Goal: Transaction & Acquisition: Purchase product/service

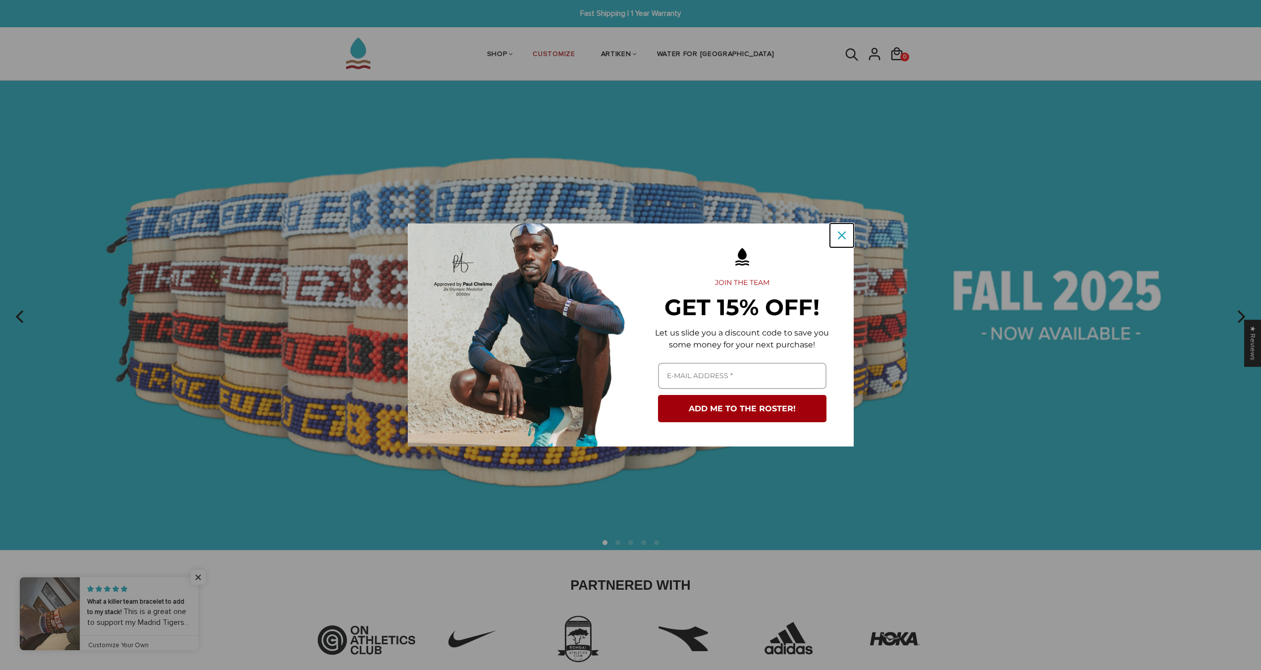
click at [844, 236] on icon "close icon" at bounding box center [842, 235] width 8 height 8
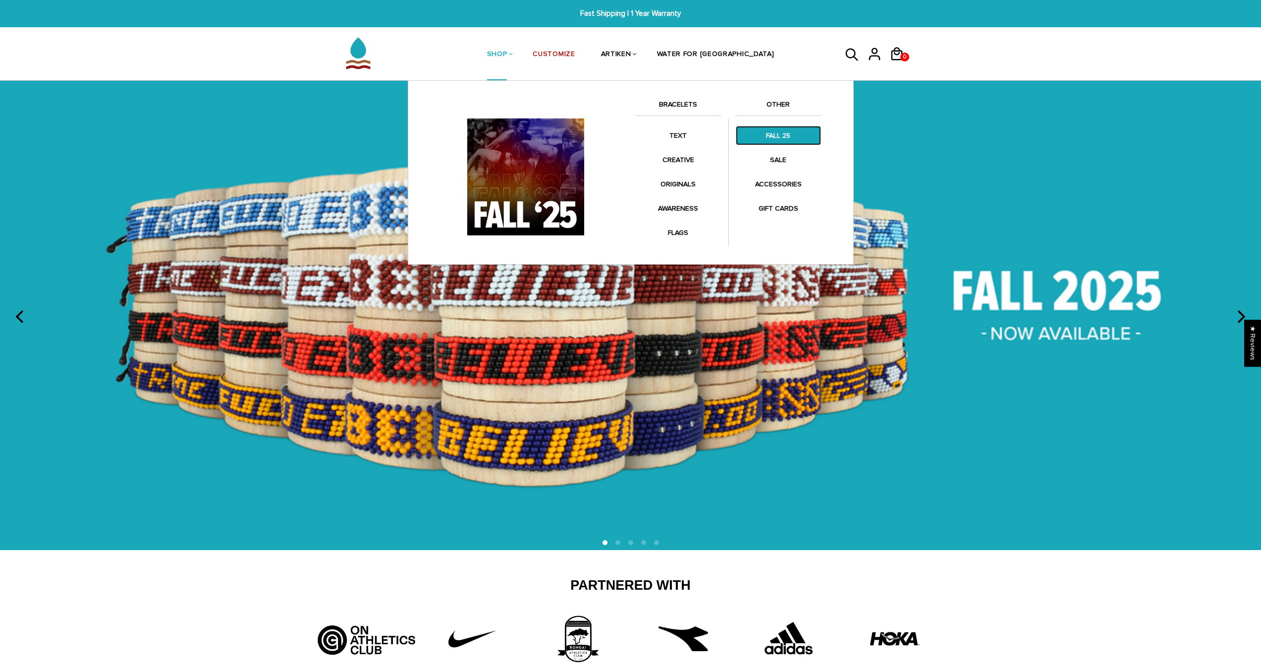
click at [789, 136] on link "FALL 25" at bounding box center [778, 135] width 85 height 19
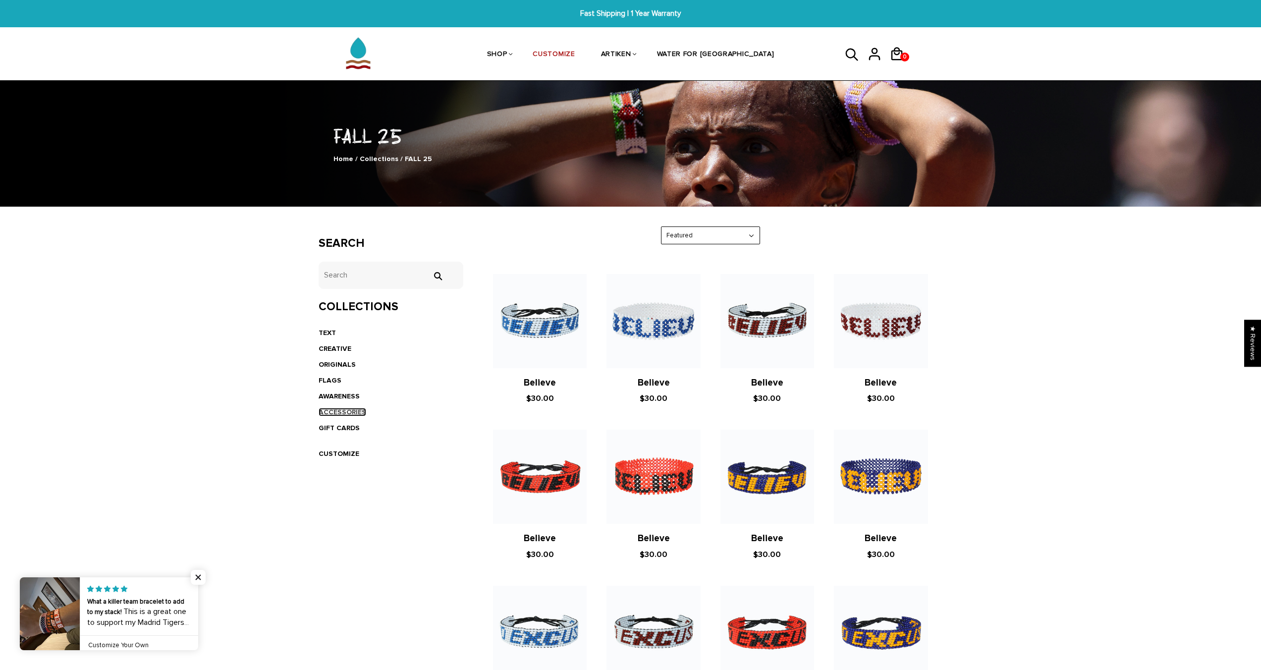
click at [353, 413] on link "ACCESSORIES" at bounding box center [343, 412] width 48 height 8
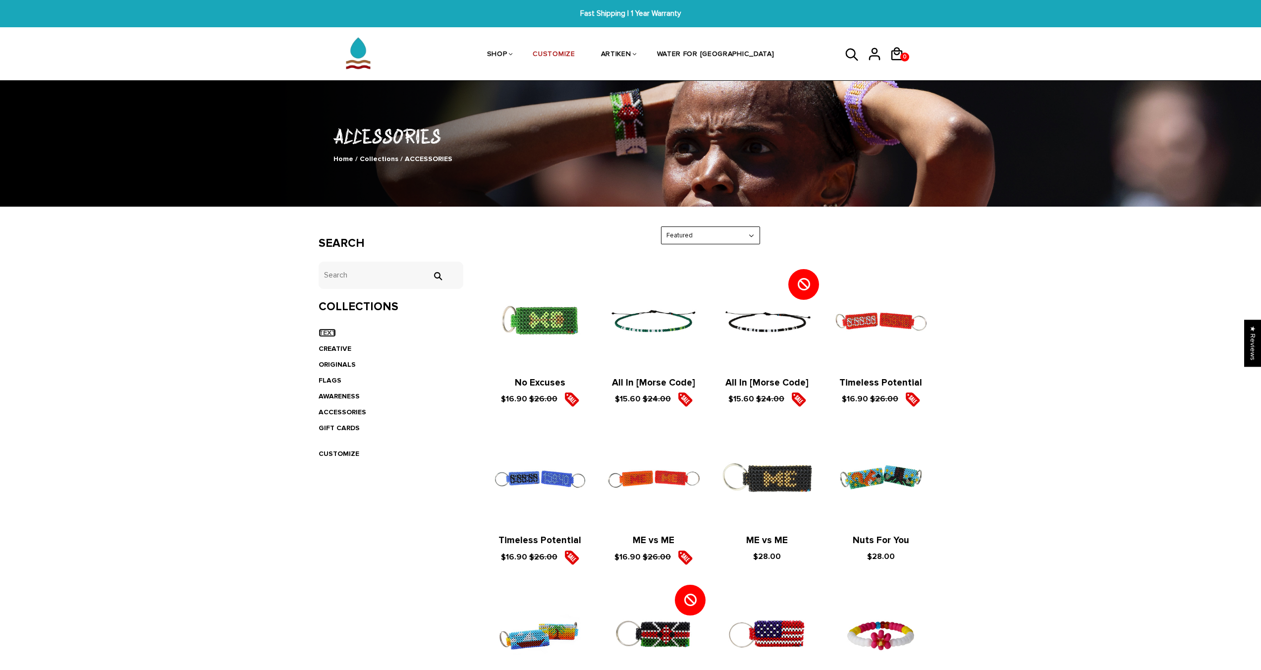
click at [332, 332] on link "TEXT" at bounding box center [327, 332] width 17 height 8
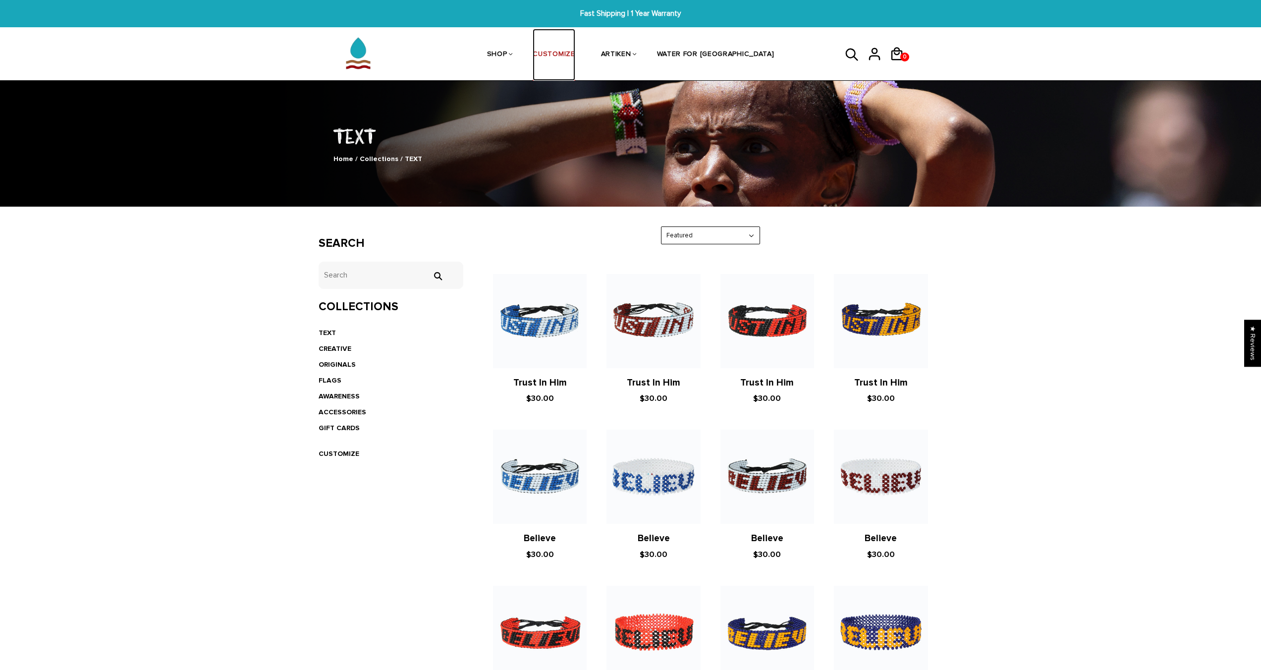
click at [575, 53] on link "CUSTOMIZE" at bounding box center [554, 55] width 42 height 53
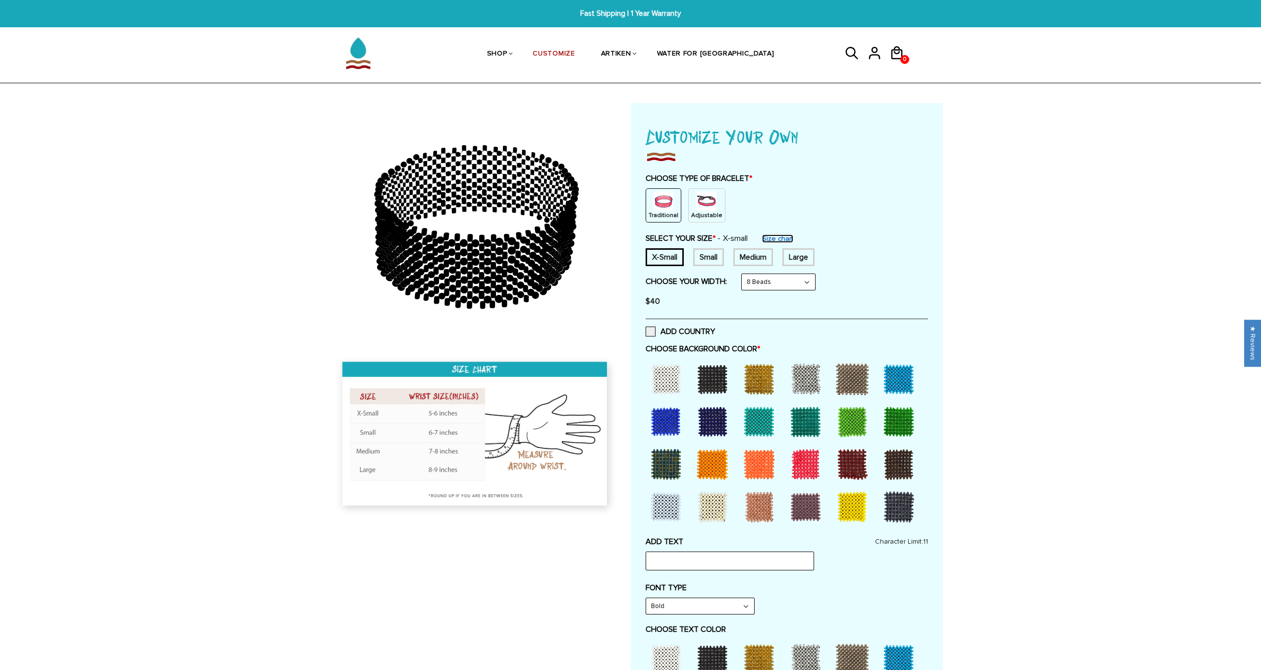
click at [769, 236] on link "Size chart" at bounding box center [777, 238] width 31 height 8
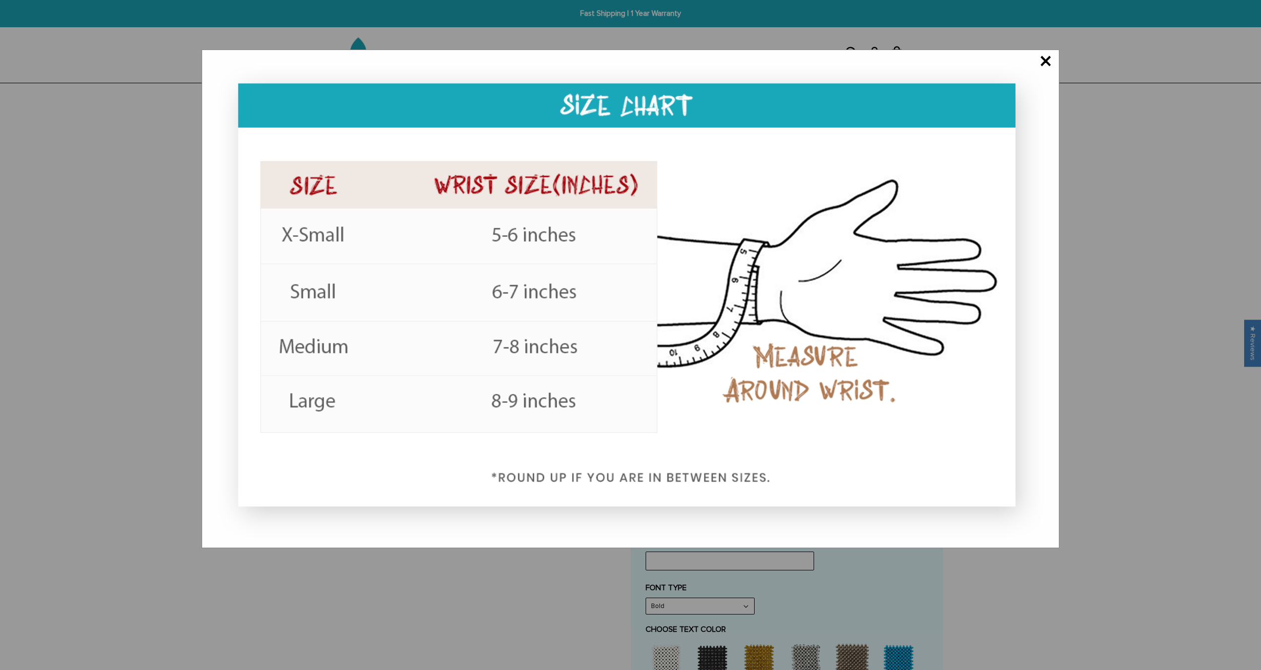
click at [1045, 61] on span "×" at bounding box center [1045, 62] width 12 height 10
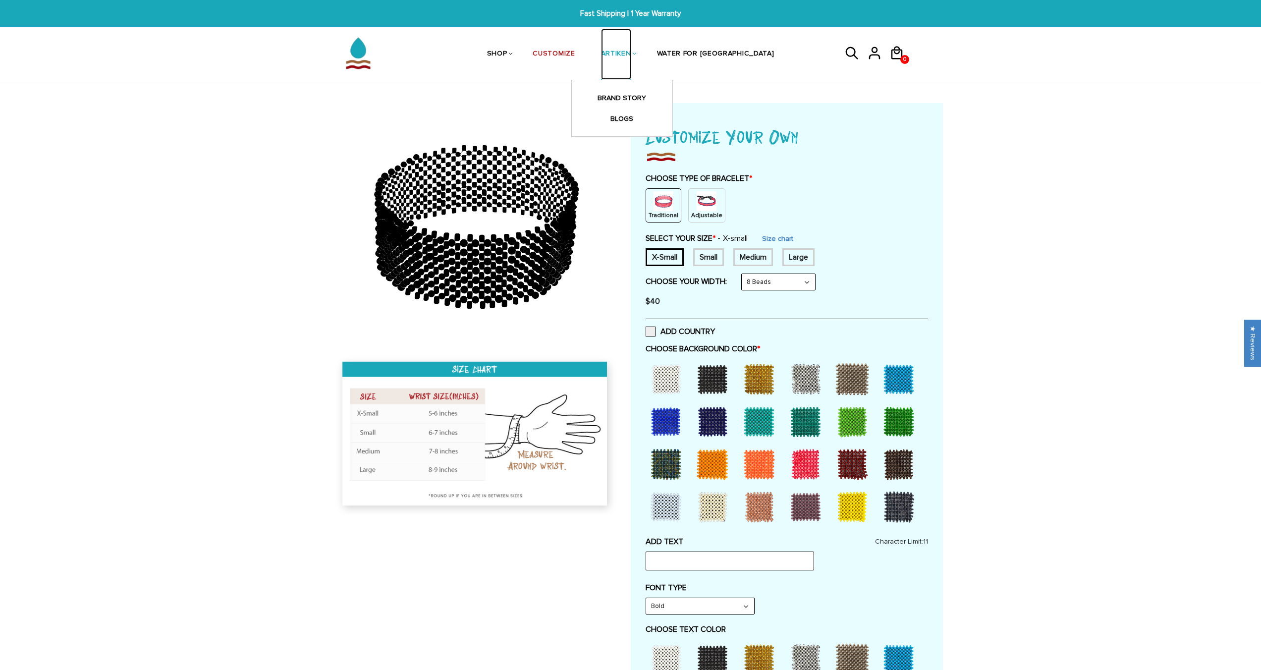
click at [631, 53] on link "ARTIKEN" at bounding box center [616, 54] width 30 height 51
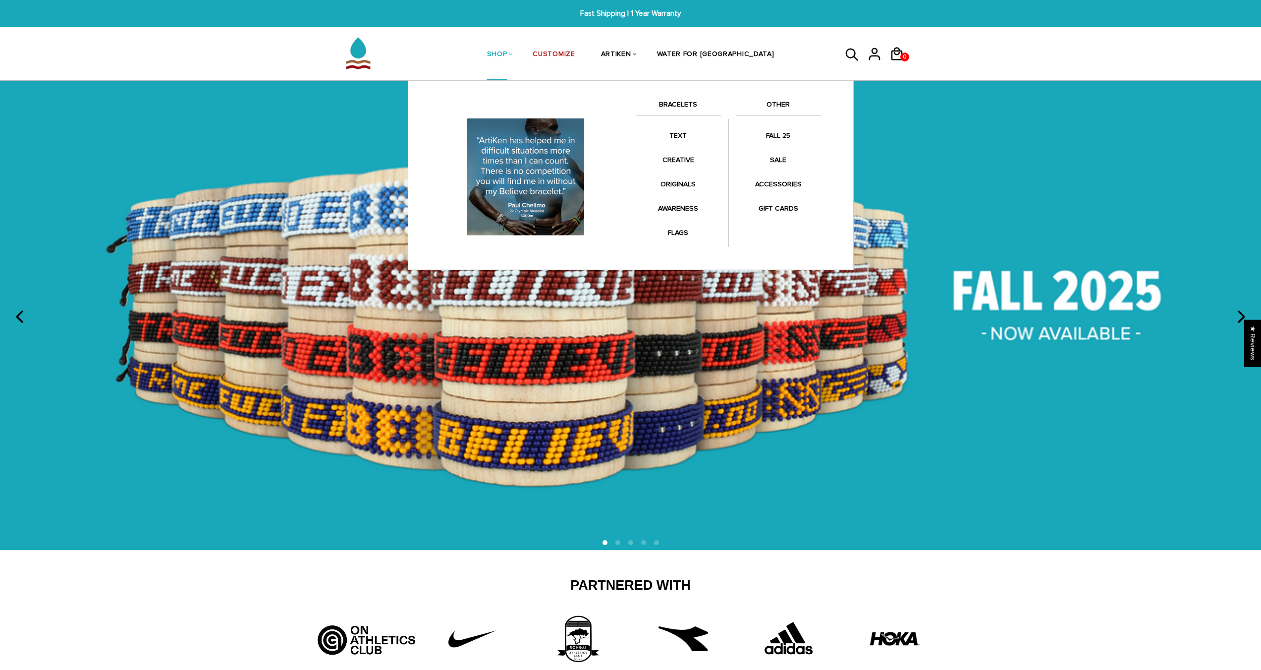
click at [507, 53] on link "SHOP" at bounding box center [497, 55] width 20 height 53
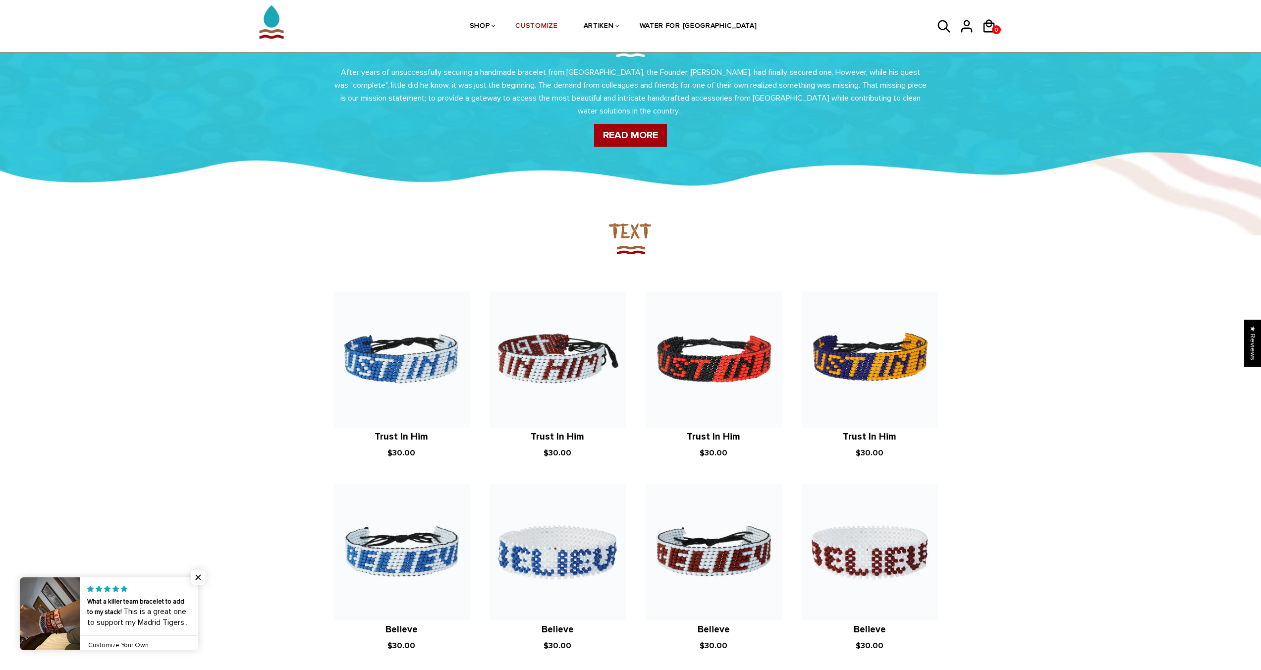
scroll to position [702, 0]
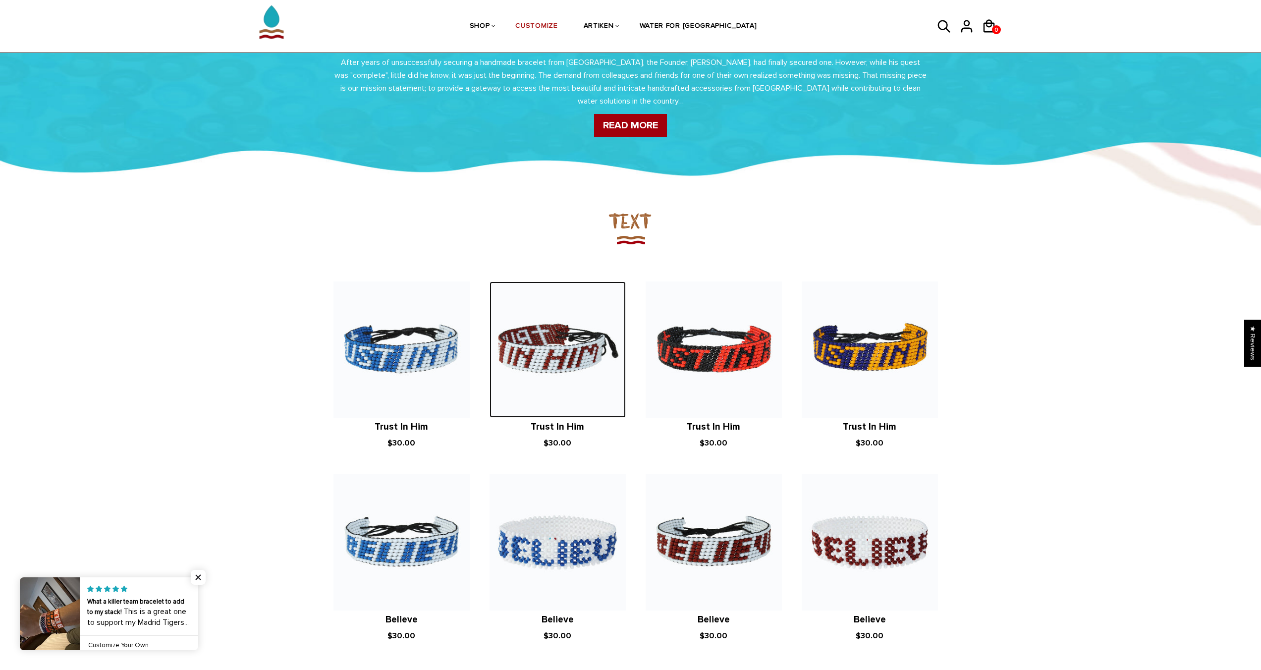
click at [566, 361] on img at bounding box center [558, 349] width 136 height 136
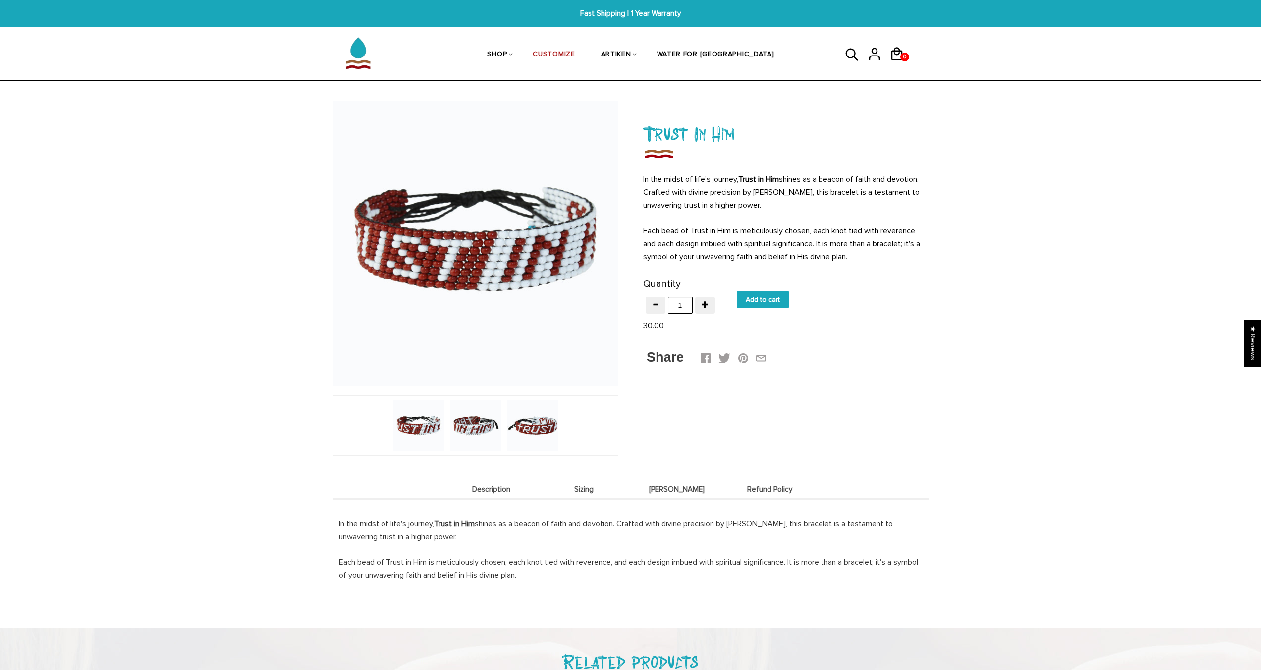
click at [578, 487] on span "Sizing" at bounding box center [584, 489] width 88 height 8
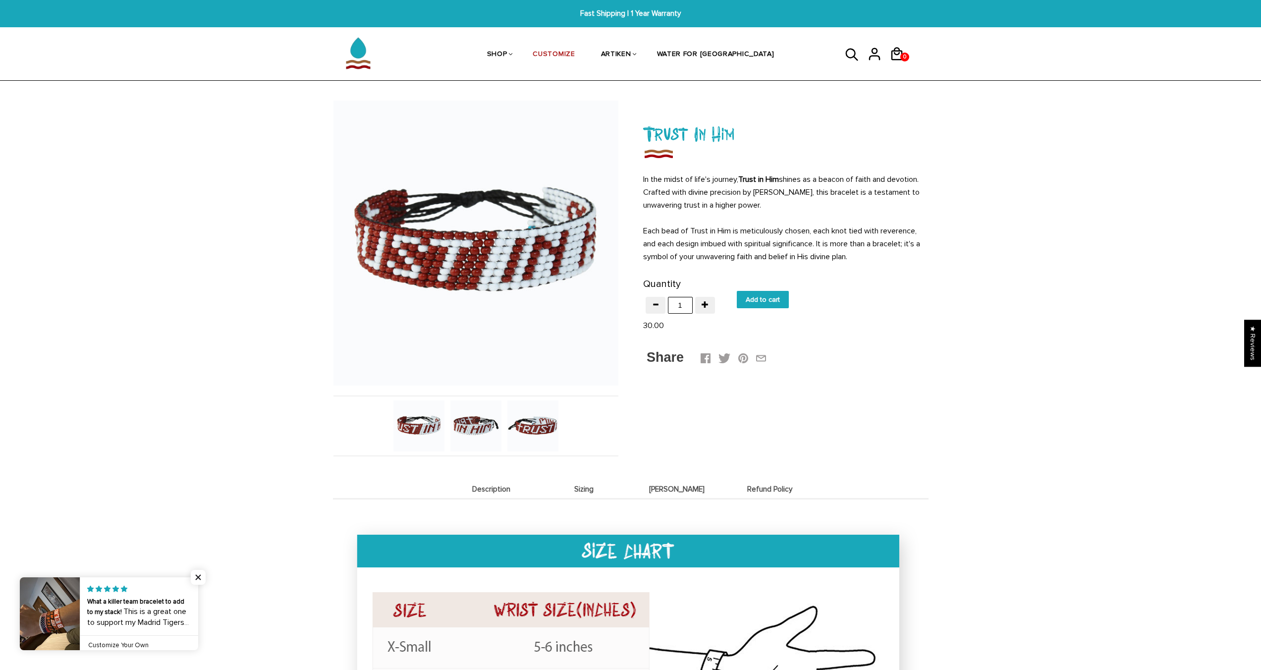
click at [585, 486] on span "Sizing" at bounding box center [584, 489] width 88 height 8
click at [684, 492] on span "[PERSON_NAME]" at bounding box center [677, 489] width 88 height 8
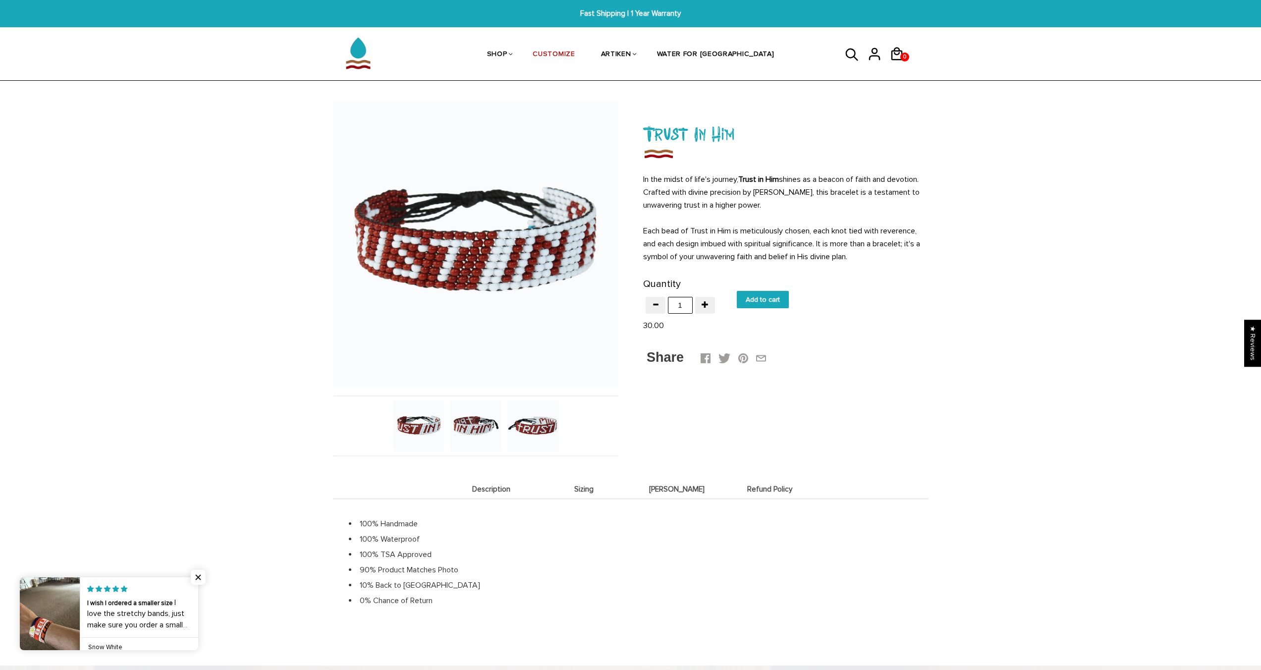
click at [592, 486] on span "Sizing" at bounding box center [584, 489] width 88 height 8
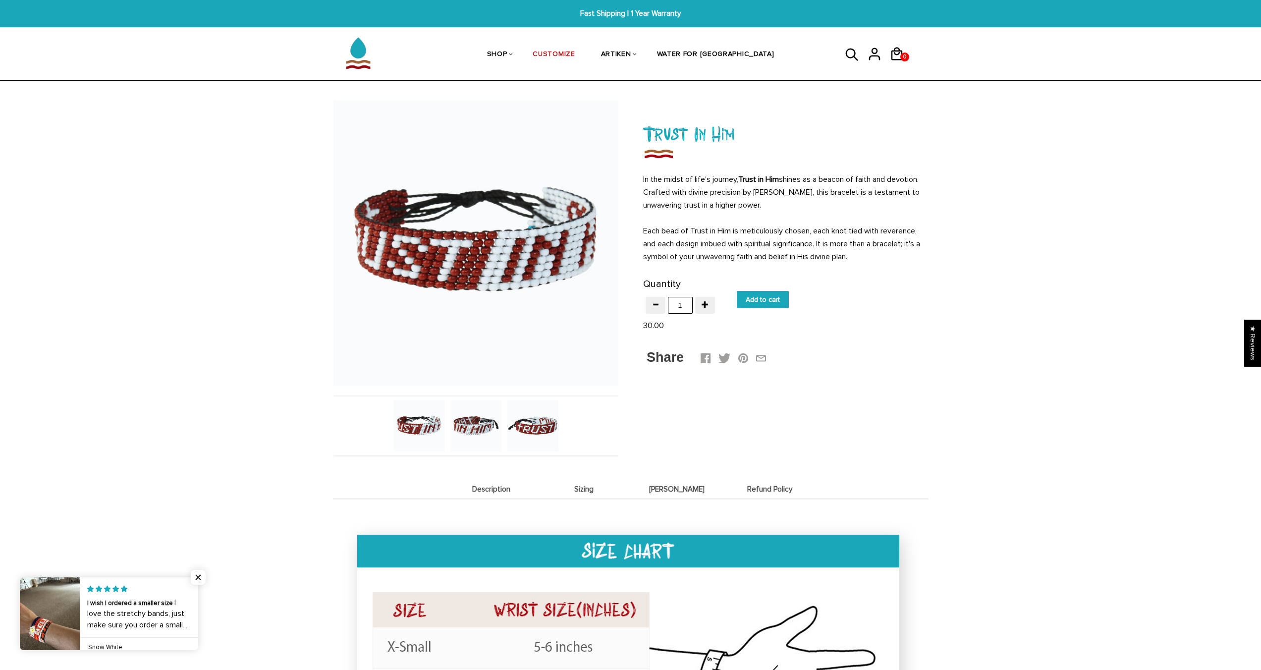
click at [662, 490] on span "Deets" at bounding box center [677, 489] width 88 height 8
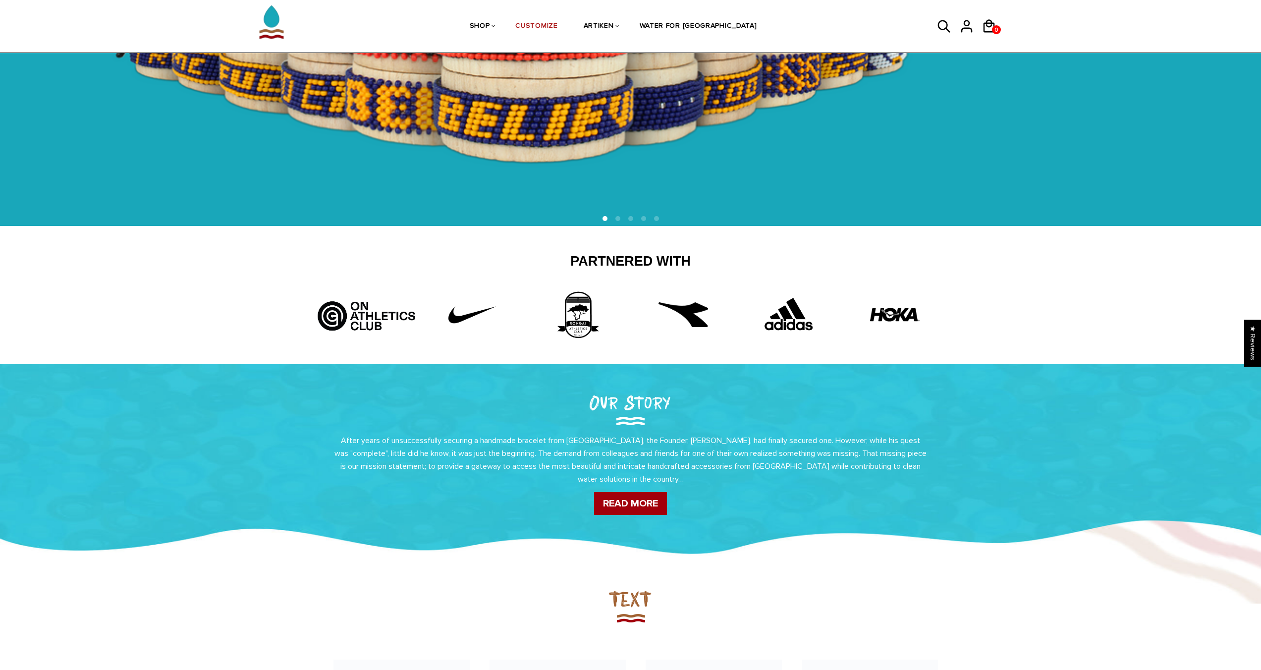
scroll to position [168, 0]
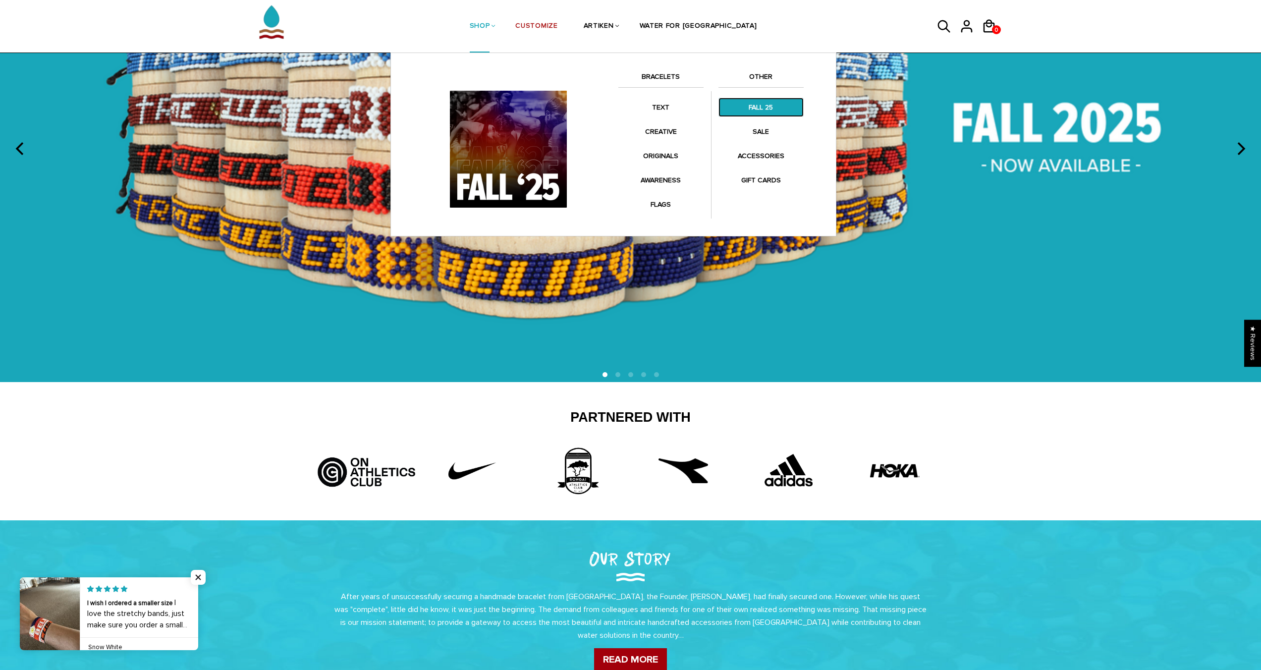
click at [764, 109] on link "FALL 25" at bounding box center [760, 107] width 85 height 19
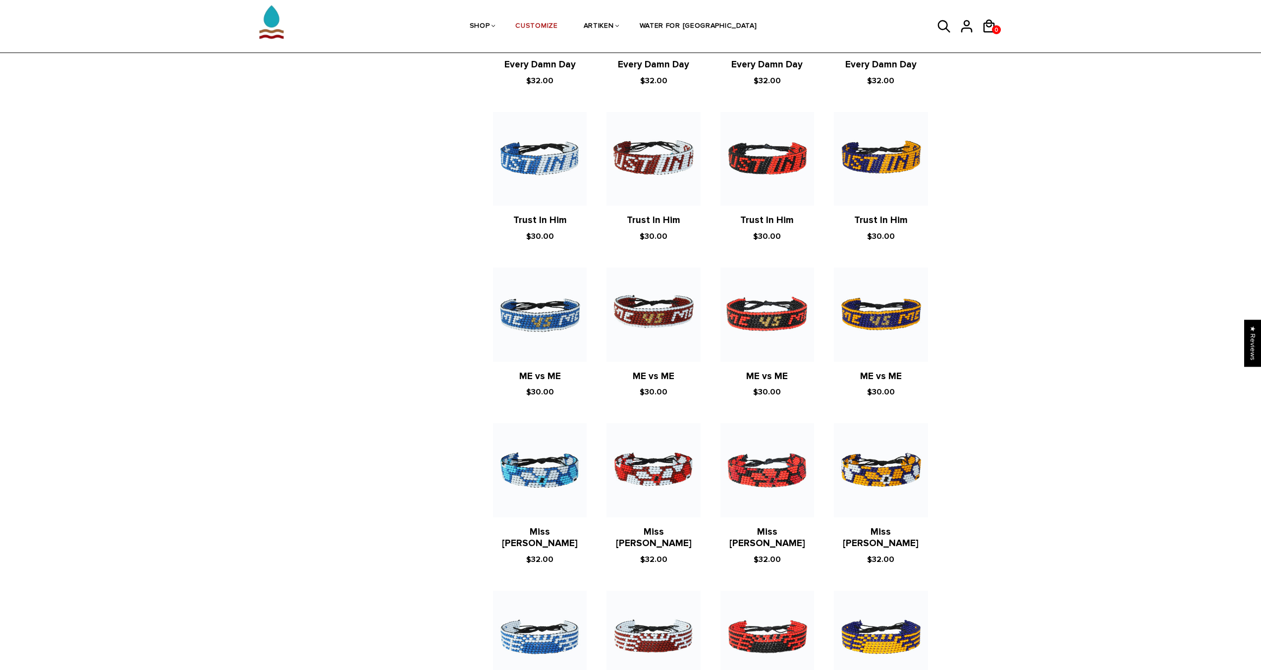
scroll to position [1096, 0]
click at [677, 318] on img at bounding box center [653, 315] width 94 height 94
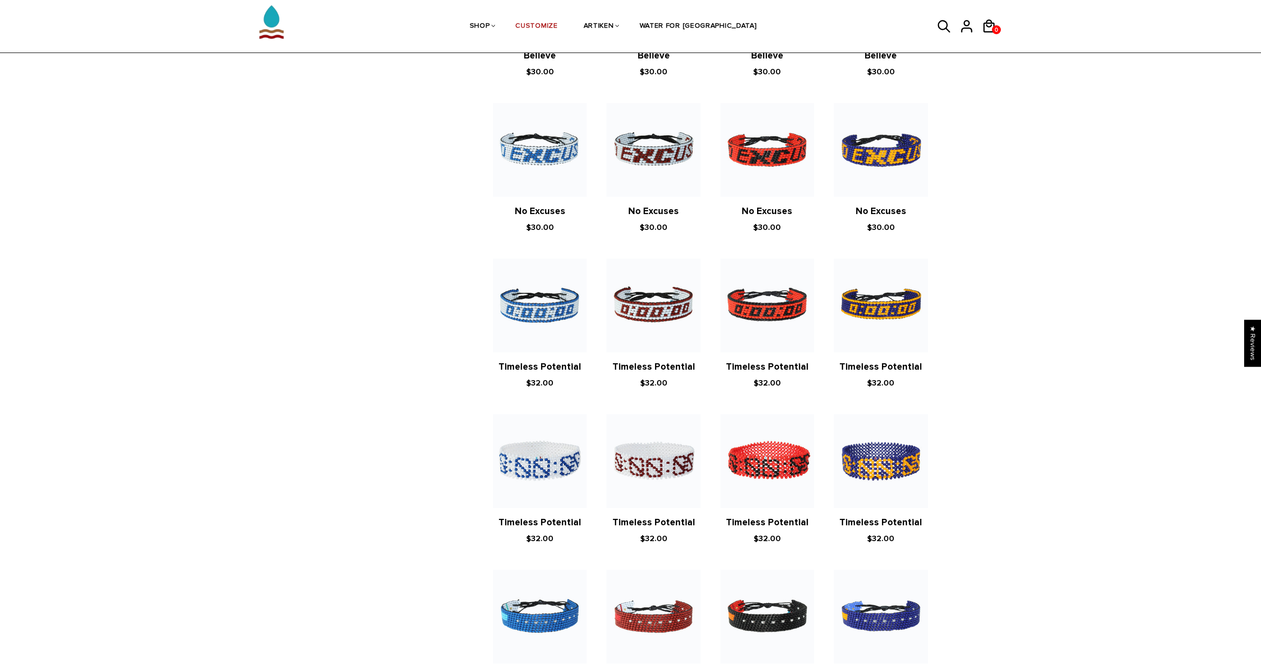
scroll to position [482, 0]
click at [656, 475] on img at bounding box center [653, 462] width 94 height 94
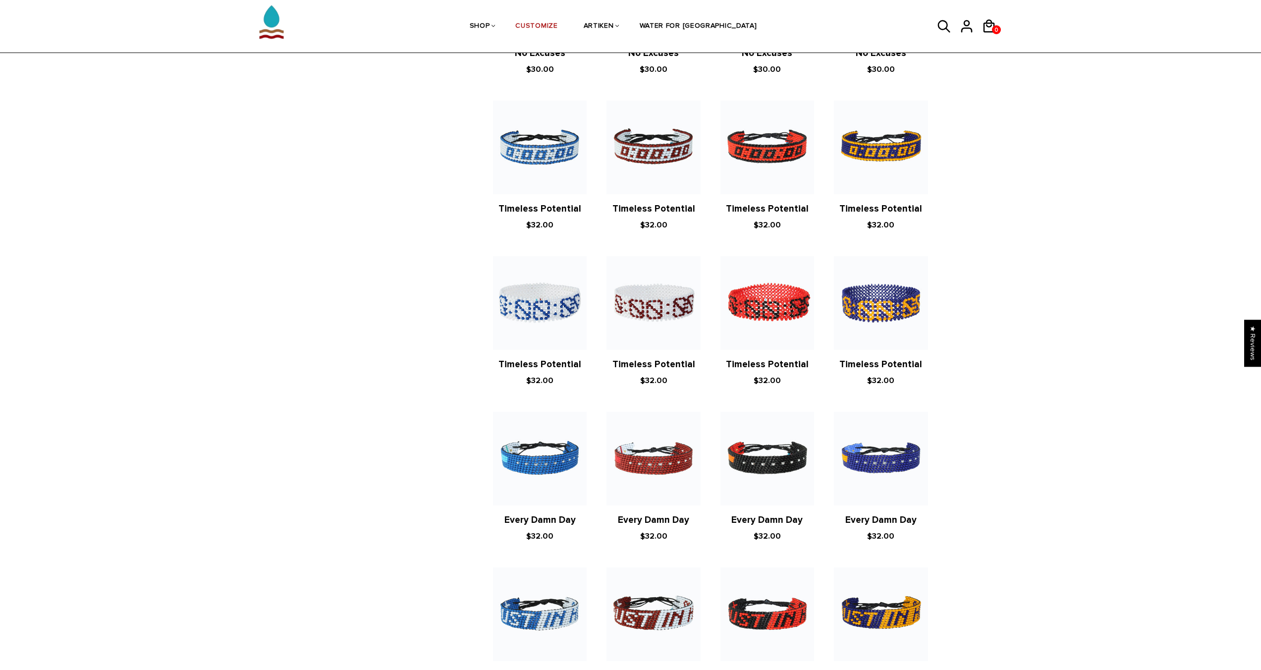
scroll to position [677, 0]
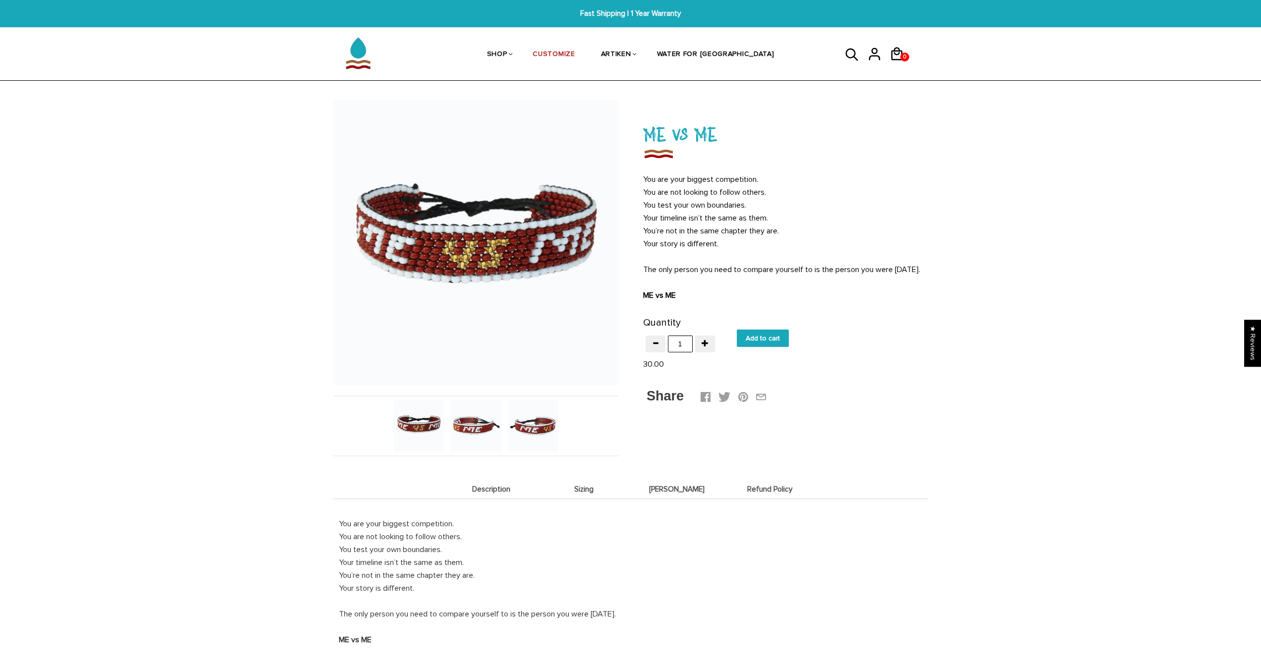
click at [587, 502] on div "You are your biggest competition. You are not looking to follow others. You tes…" at bounding box center [631, 574] width 596 height 153
click at [587, 492] on span "Sizing" at bounding box center [584, 489] width 88 height 8
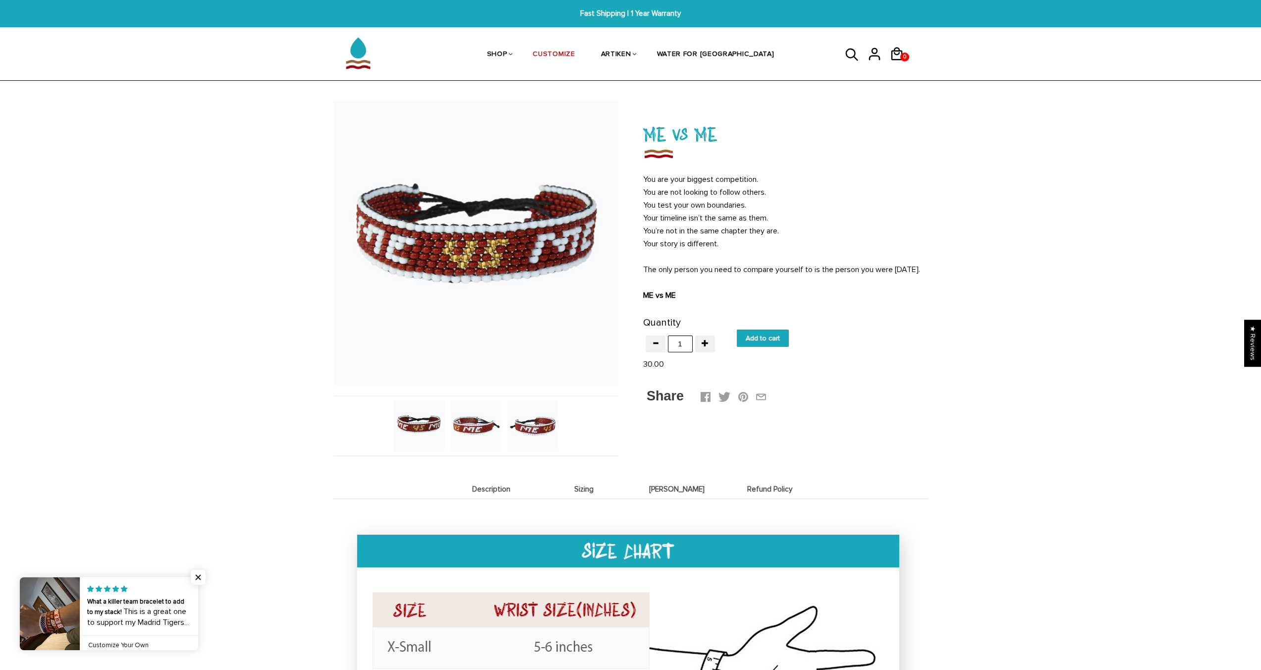
click at [745, 347] on input "Add to cart" at bounding box center [763, 337] width 52 height 17
type input "Add to cart"
click at [905, 53] on span "1" at bounding box center [904, 57] width 7 height 14
